Goal: Understand process/instructions

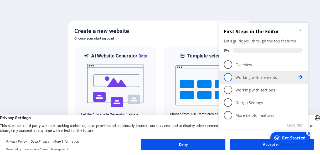
click at [288, 79] on p "Working with elements - incomplete" at bounding box center [267, 77] width 63 height 6
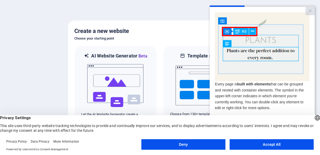
click at [208, 144] on button "Deny" at bounding box center [184, 144] width 84 height 11
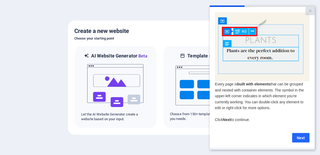
click at [298, 140] on link "Next" at bounding box center [301, 137] width 17 height 9
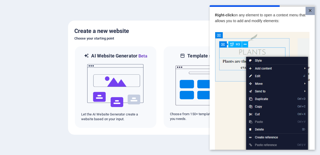
click at [310, 12] on link "×" at bounding box center [310, 11] width 9 height 8
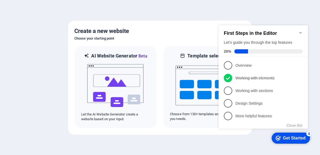
click at [296, 140] on div "Get Started" at bounding box center [294, 137] width 23 height 5
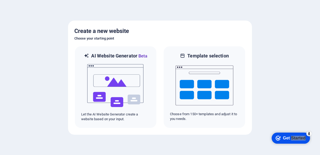
click at [306, 140] on div "Get Started" at bounding box center [294, 137] width 23 height 5
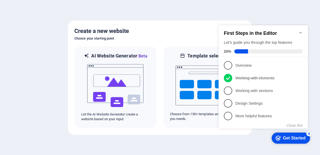
click at [301, 32] on icon "Minimize checklist" at bounding box center [301, 33] width 2 height 2
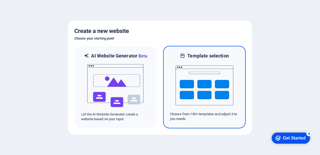
click at [192, 81] on img at bounding box center [205, 85] width 58 height 53
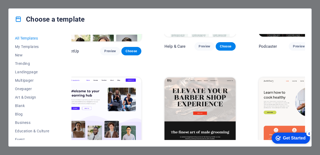
scroll to position [384, 7]
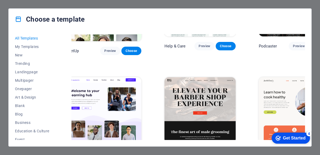
click at [100, 153] on button "Preview" at bounding box center [110, 157] width 20 height 8
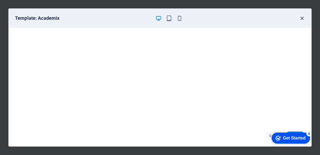
click at [301, 17] on icon "button" at bounding box center [302, 18] width 6 height 6
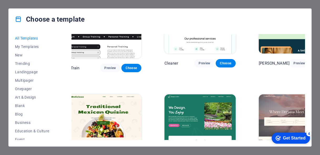
scroll to position [688, 7]
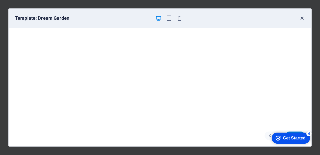
click at [303, 20] on icon "button" at bounding box center [302, 18] width 6 height 6
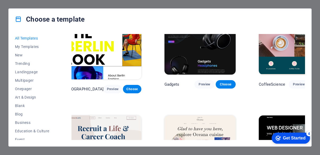
scroll to position [1199, 7]
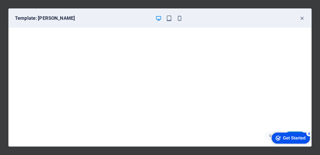
scroll to position [1, 0]
click at [303, 17] on icon "button" at bounding box center [302, 18] width 6 height 6
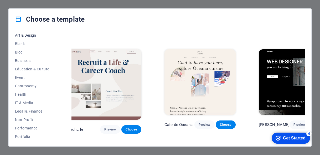
scroll to position [61, 0]
click at [24, 62] on span "Business" at bounding box center [32, 61] width 34 height 4
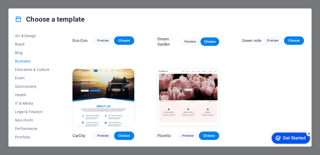
scroll to position [7, 0]
